Goal: Task Accomplishment & Management: Complete application form

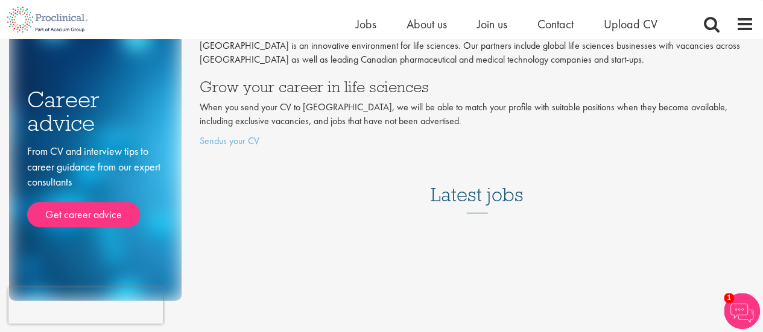
scroll to position [121, 0]
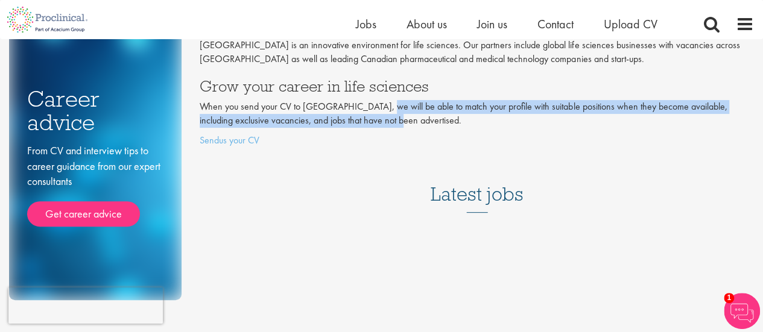
drag, startPoint x: 391, startPoint y: 107, endPoint x: 484, endPoint y: 122, distance: 94.1
click at [484, 122] on p "When you send your CV to [GEOGRAPHIC_DATA], we will be able to match your profi…" at bounding box center [477, 114] width 554 height 28
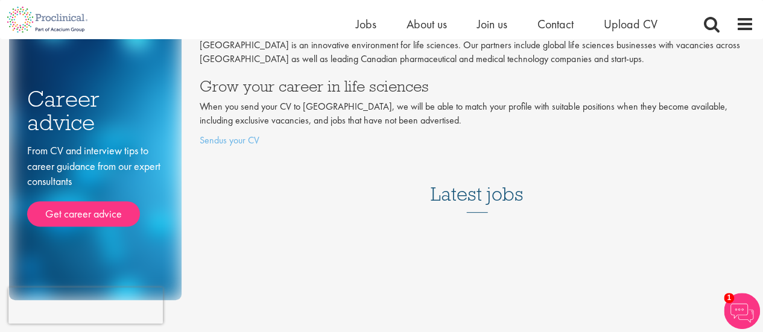
click at [365, 143] on p "Sendus your CV" at bounding box center [477, 141] width 554 height 14
click at [243, 143] on link "Sendus your CV" at bounding box center [230, 140] width 60 height 13
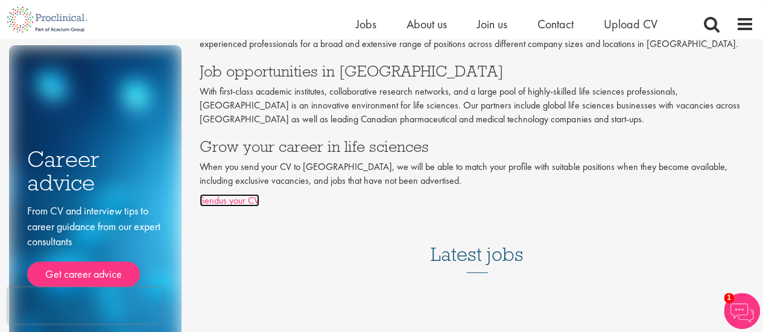
scroll to position [0, 0]
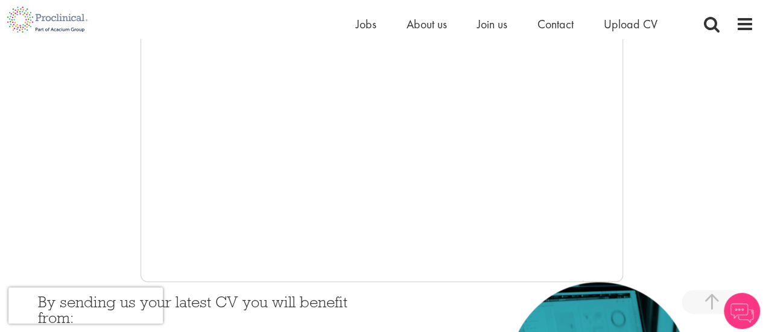
scroll to position [603, 0]
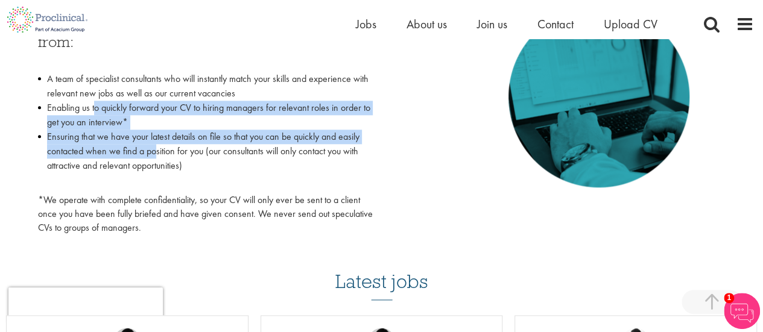
drag, startPoint x: 128, startPoint y: 113, endPoint x: 154, endPoint y: 156, distance: 49.7
click at [154, 156] on ul "A team of specialist consultants who will instantly match your skills and exper…" at bounding box center [205, 130] width 335 height 116
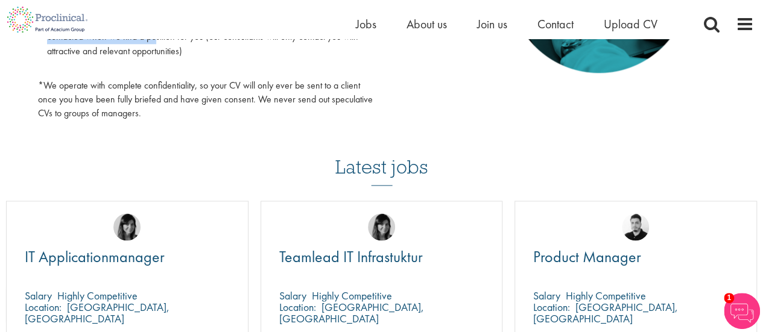
scroll to position [724, 0]
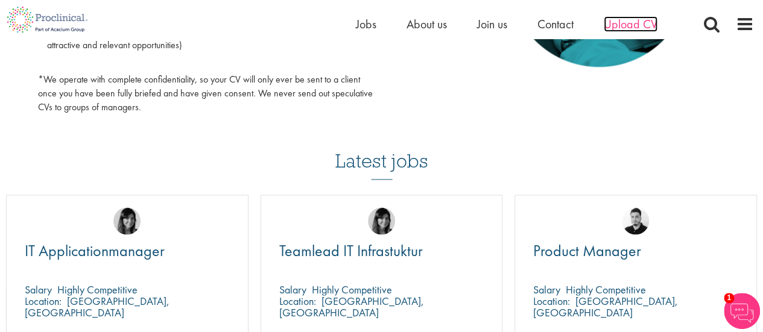
click at [617, 22] on span "Upload CV" at bounding box center [631, 24] width 54 height 16
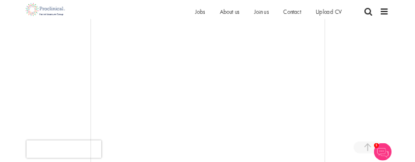
scroll to position [362, 0]
